Goal: Task Accomplishment & Management: Complete application form

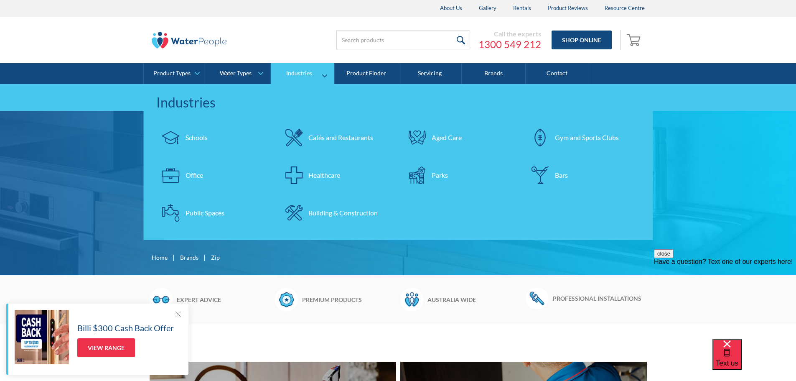
click at [199, 135] on div "Schools" at bounding box center [196, 137] width 22 height 10
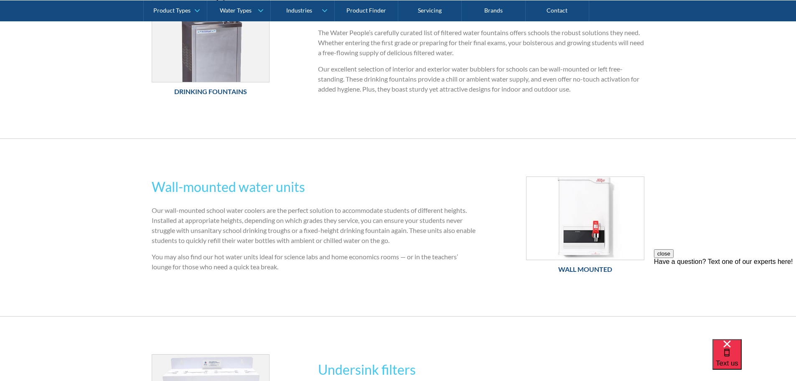
scroll to position [334, 0]
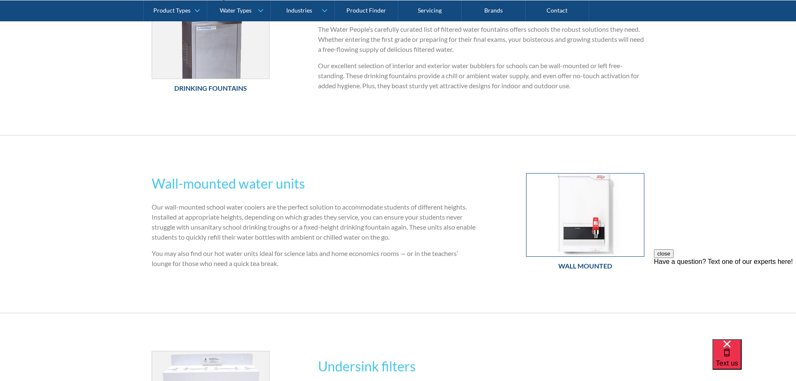
click at [595, 203] on img at bounding box center [584, 214] width 117 height 83
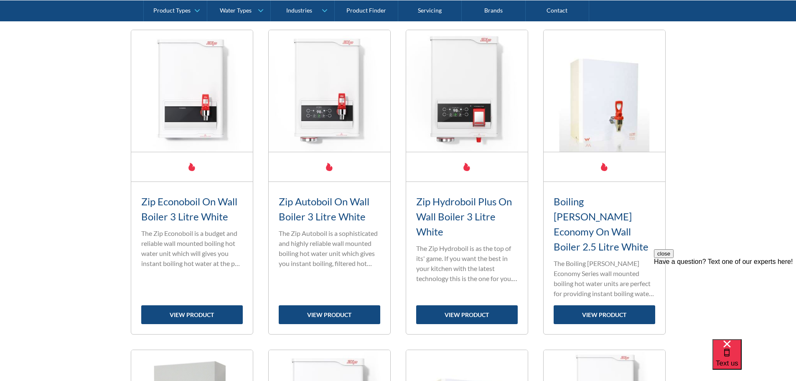
scroll to position [376, 0]
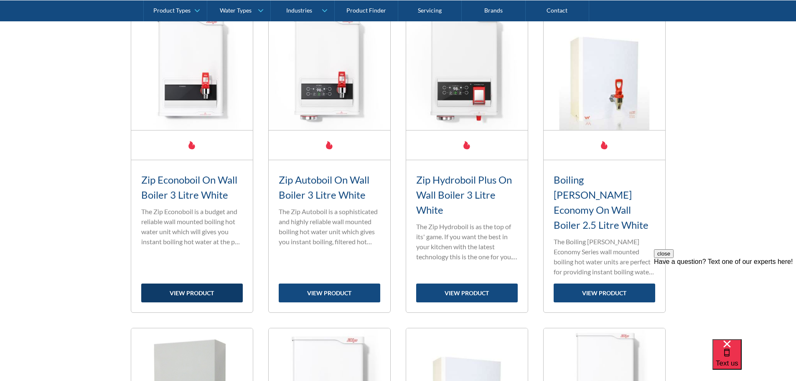
click at [197, 283] on link "view product" at bounding box center [192, 292] width 102 height 19
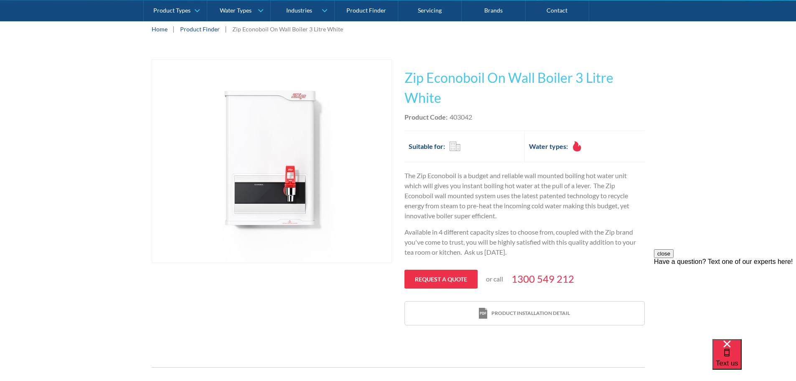
scroll to position [125, 0]
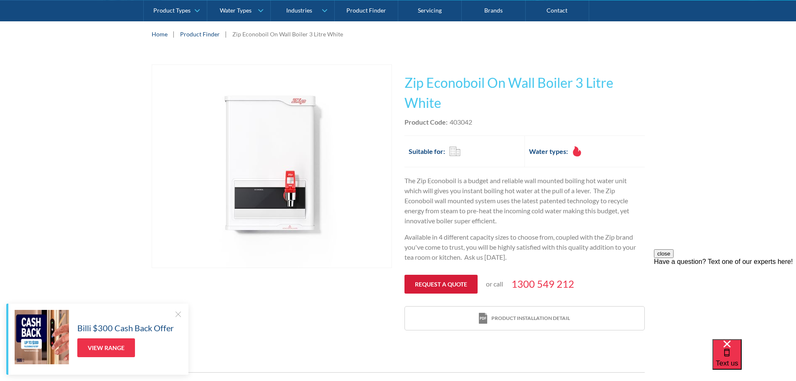
click at [443, 285] on link "Request a quote" at bounding box center [440, 283] width 73 height 19
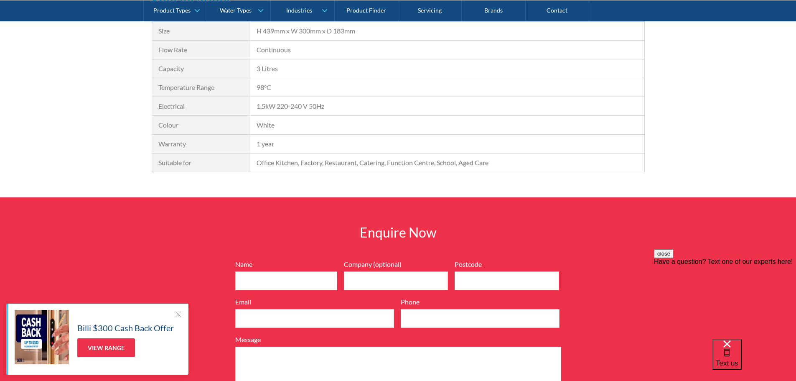
scroll to position [802, 0]
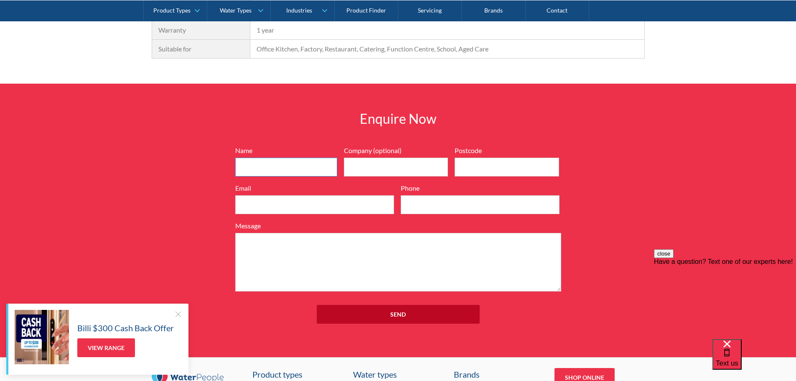
click at [274, 167] on input "Name" at bounding box center [286, 166] width 102 height 19
type input "[PERSON_NAME]"
type input "South Launceston Early LEarning"
type input "7250"
type input "[EMAIL_ADDRESS][DOMAIN_NAME]"
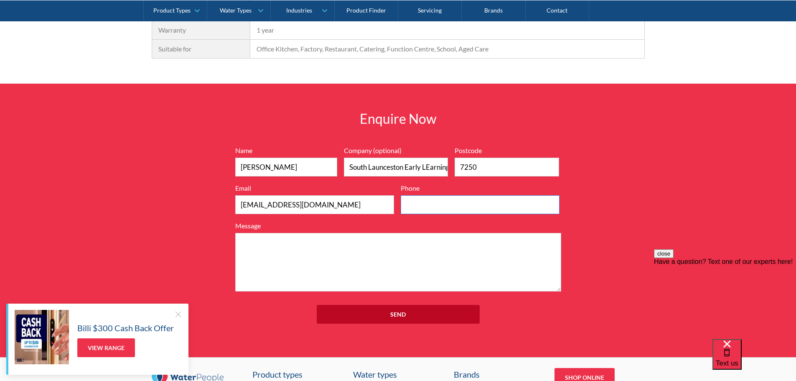
type input "0367057058"
drag, startPoint x: 265, startPoint y: 203, endPoint x: 213, endPoint y: 197, distance: 52.1
click at [221, 206] on div "Enquire Now 7199ebfc89469718eadd6f0c0345ca51cae17984353ea86a4a584a90323ec471d39…" at bounding box center [398, 220] width 796 height 273
type input "[EMAIL_ADDRESS][DOMAIN_NAME]"
click at [303, 244] on textarea "Message" at bounding box center [398, 262] width 326 height 58
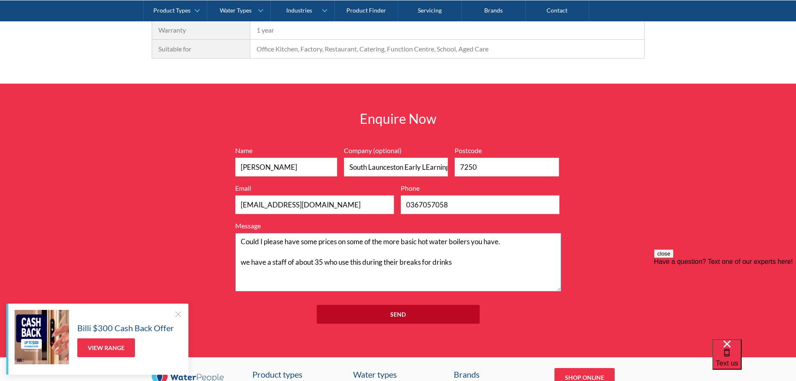
click at [247, 261] on textarea "Could I please have some prices on some of the more basic hot water boilers you…" at bounding box center [398, 262] width 326 height 58
click at [469, 262] on textarea "Could I please have some prices on some of the more basic hot water boilers you…" at bounding box center [398, 262] width 326 height 58
type textarea "Could I please have some prices on some of the more basic hot water boilers you…"
click at [440, 310] on input "Send" at bounding box center [398, 314] width 163 height 19
